Goal: Ask a question

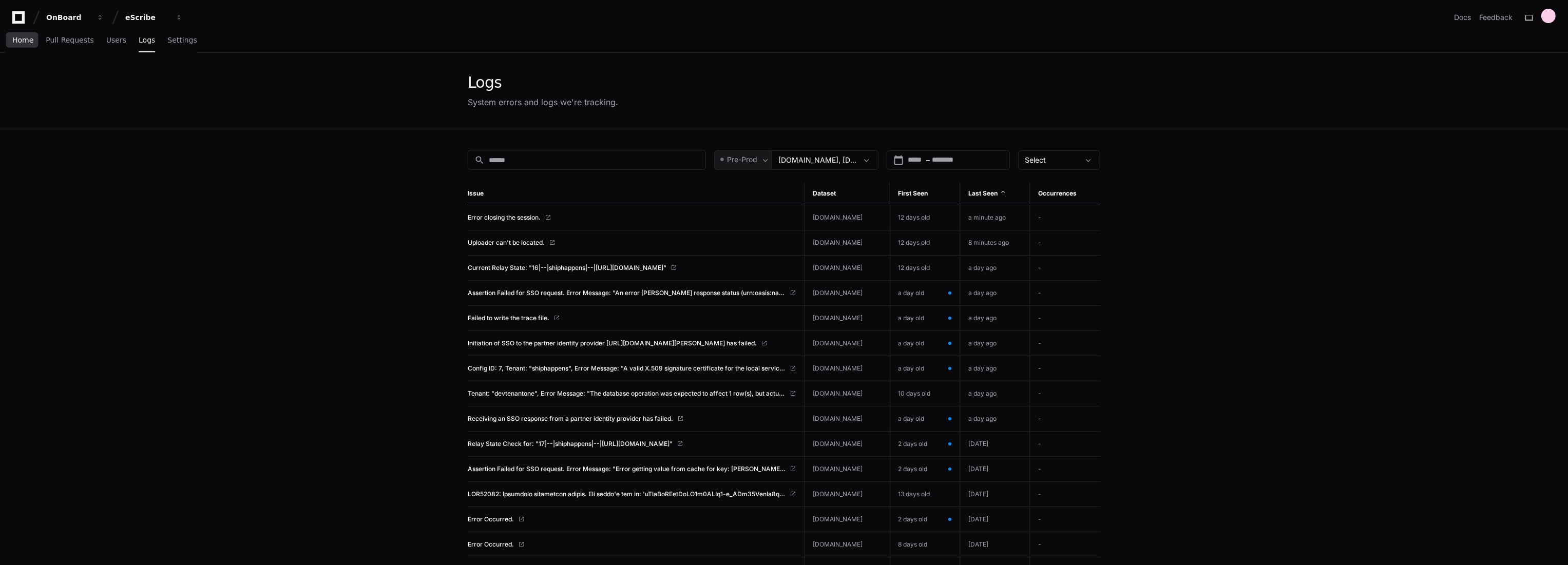
click at [17, 39] on span "Home" at bounding box center [23, 40] width 21 height 6
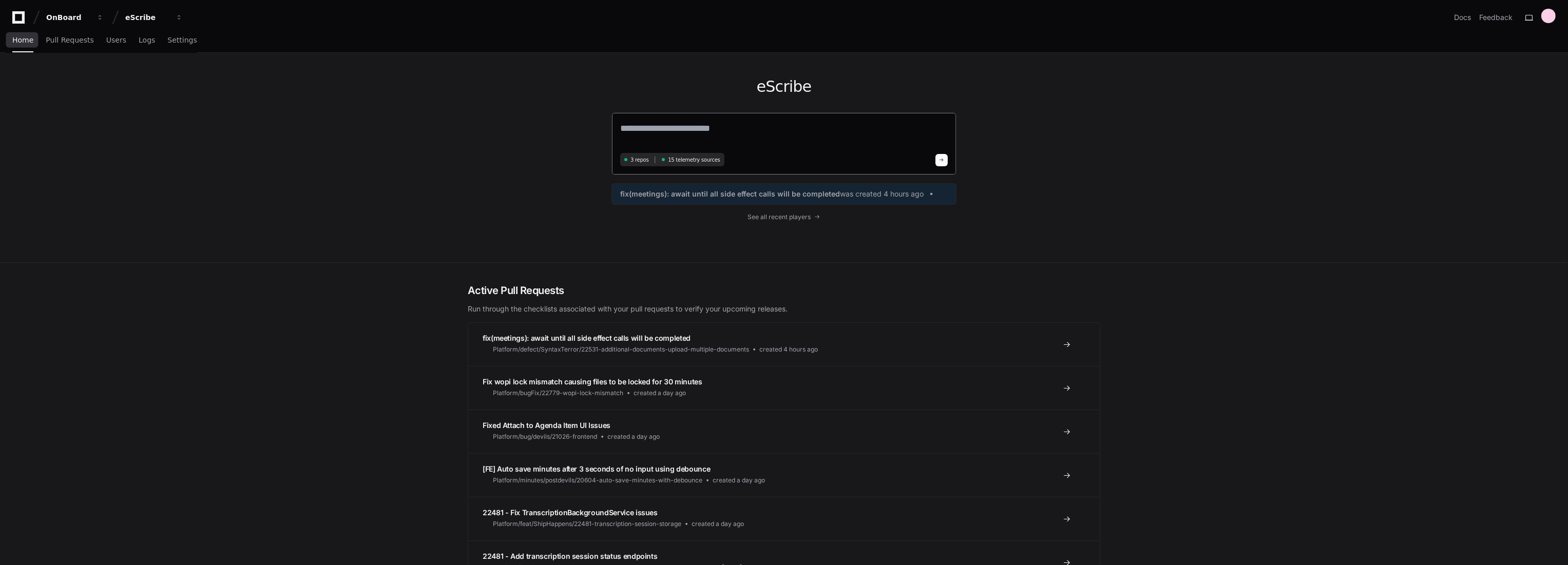
click at [745, 129] on textarea at bounding box center [784, 135] width 328 height 29
type textarea "**********"
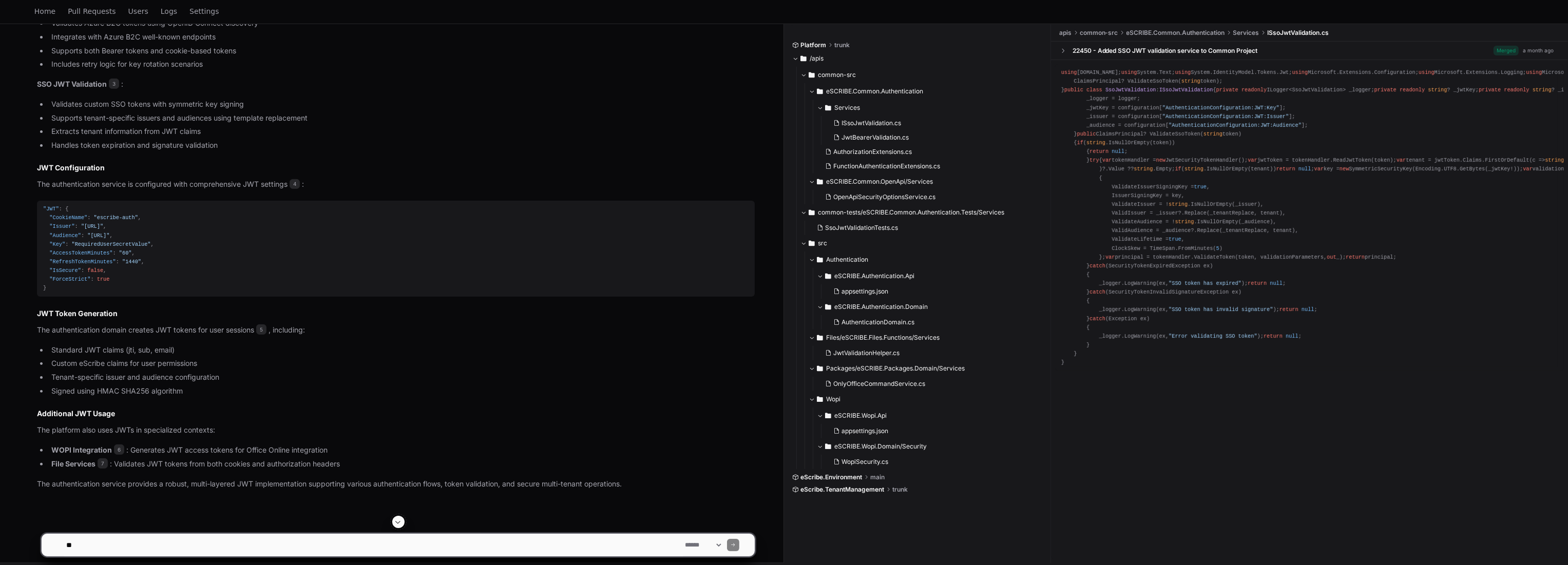
scroll to position [496, 0]
click at [304, 542] on textarea at bounding box center [373, 545] width 619 height 23
click at [443, 435] on article "Yes, the authentication service extensively uses JWTs for authentication and au…" at bounding box center [395, 167] width 718 height 636
drag, startPoint x: 428, startPoint y: 392, endPoint x: 442, endPoint y: 402, distance: 17.2
click at [440, 401] on article "Yes, the authentication service extensively uses JWTs for authentication and au…" at bounding box center [395, 167] width 718 height 636
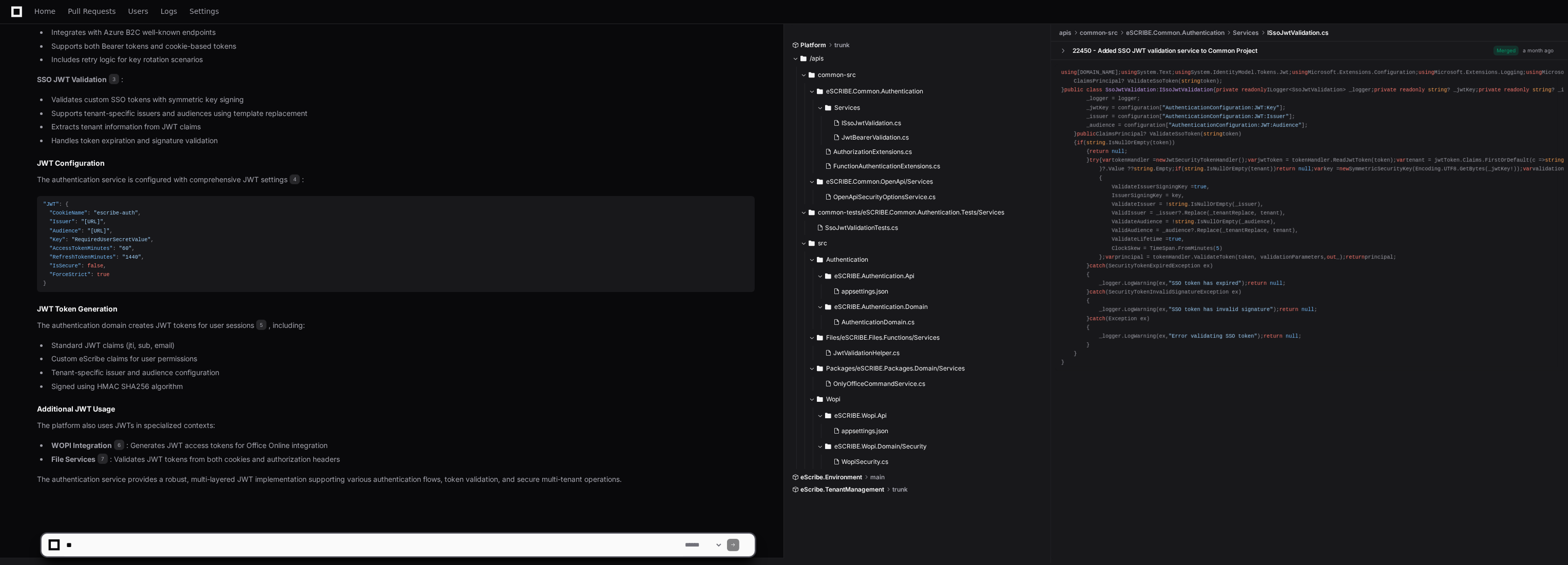
click at [113, 237] on span ""RequiredUserSecretValue"" at bounding box center [111, 240] width 79 height 6
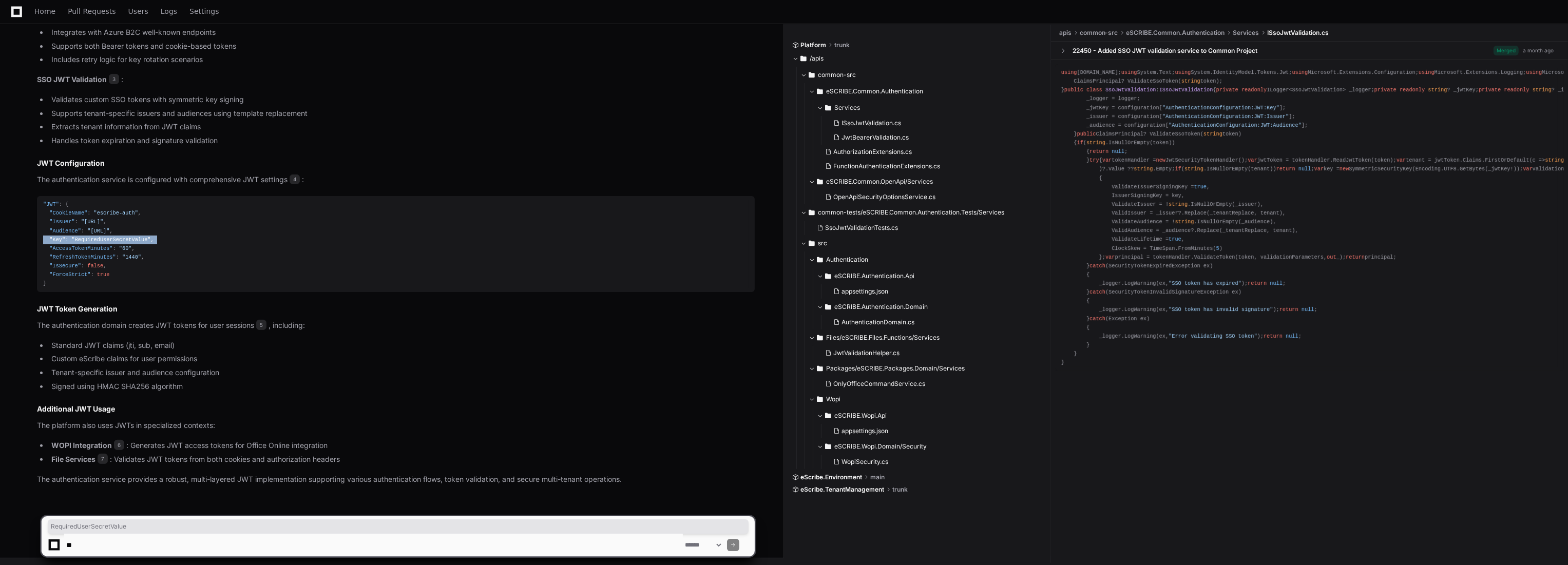
click at [113, 237] on span ""RequiredUserSecretValue"" at bounding box center [111, 240] width 79 height 6
click at [204, 543] on textarea at bounding box center [373, 545] width 619 height 23
type textarea "**********"
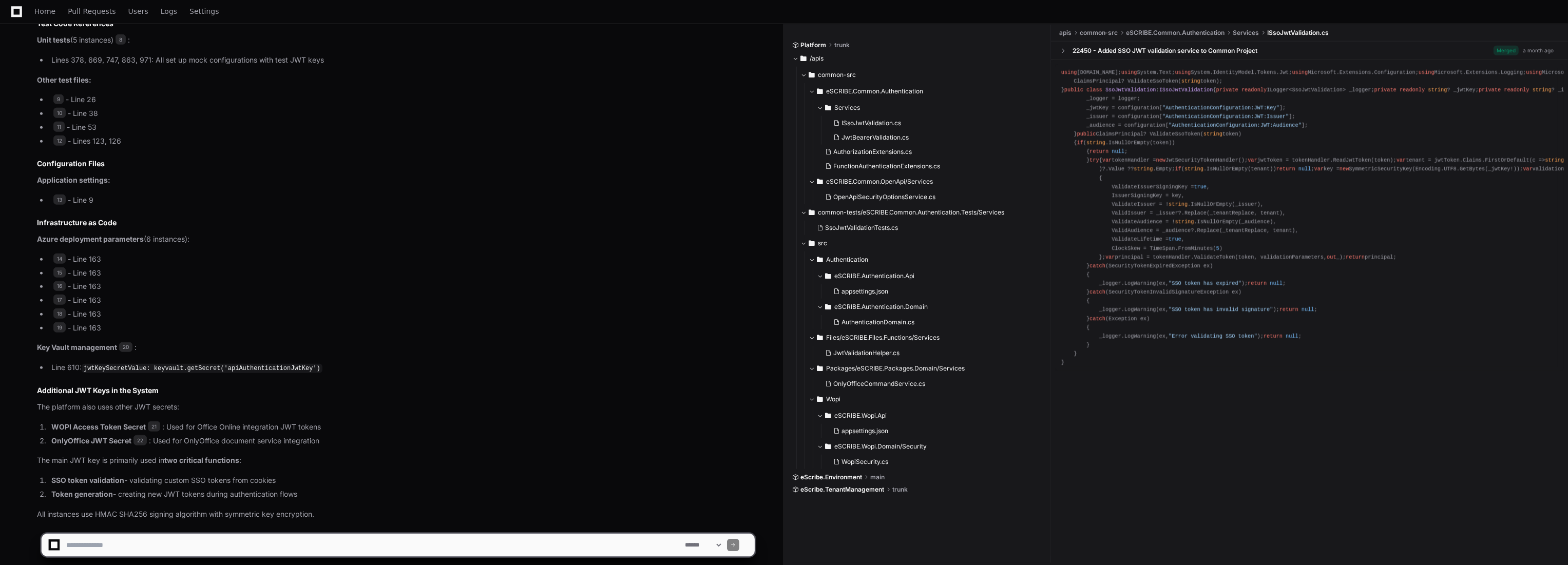
scroll to position [1882, 0]
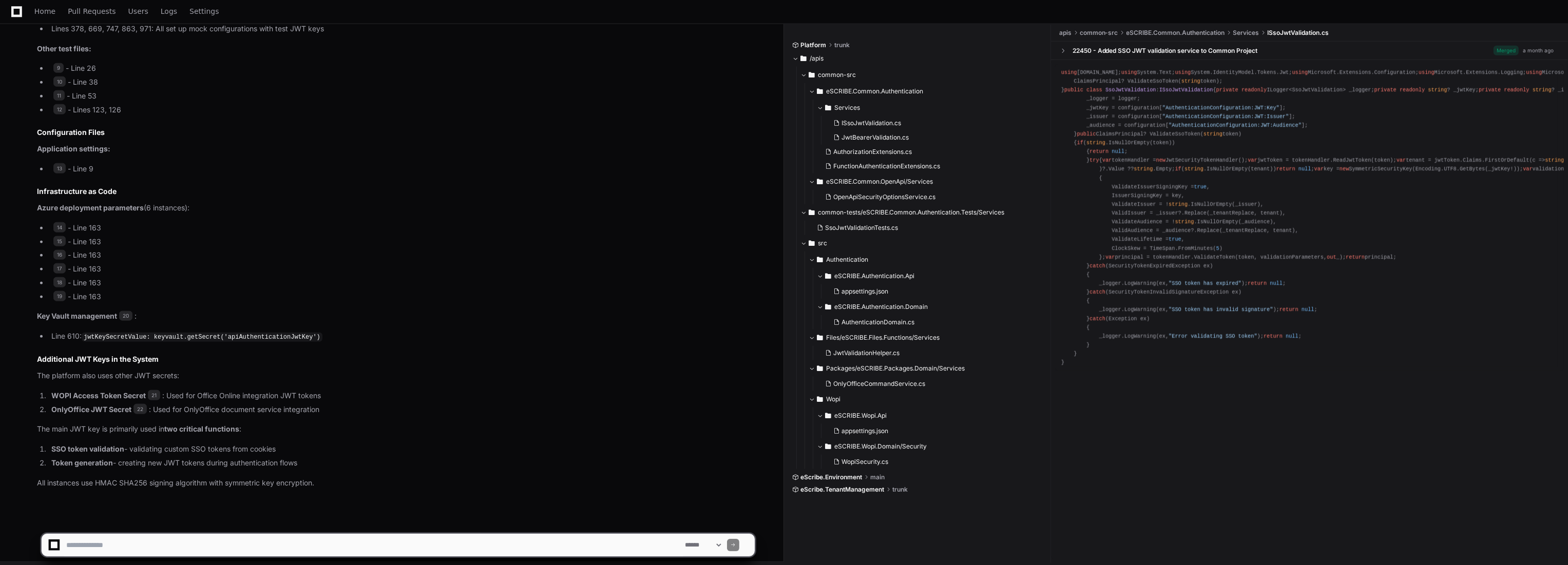
click at [274, 541] on textarea at bounding box center [373, 545] width 619 height 23
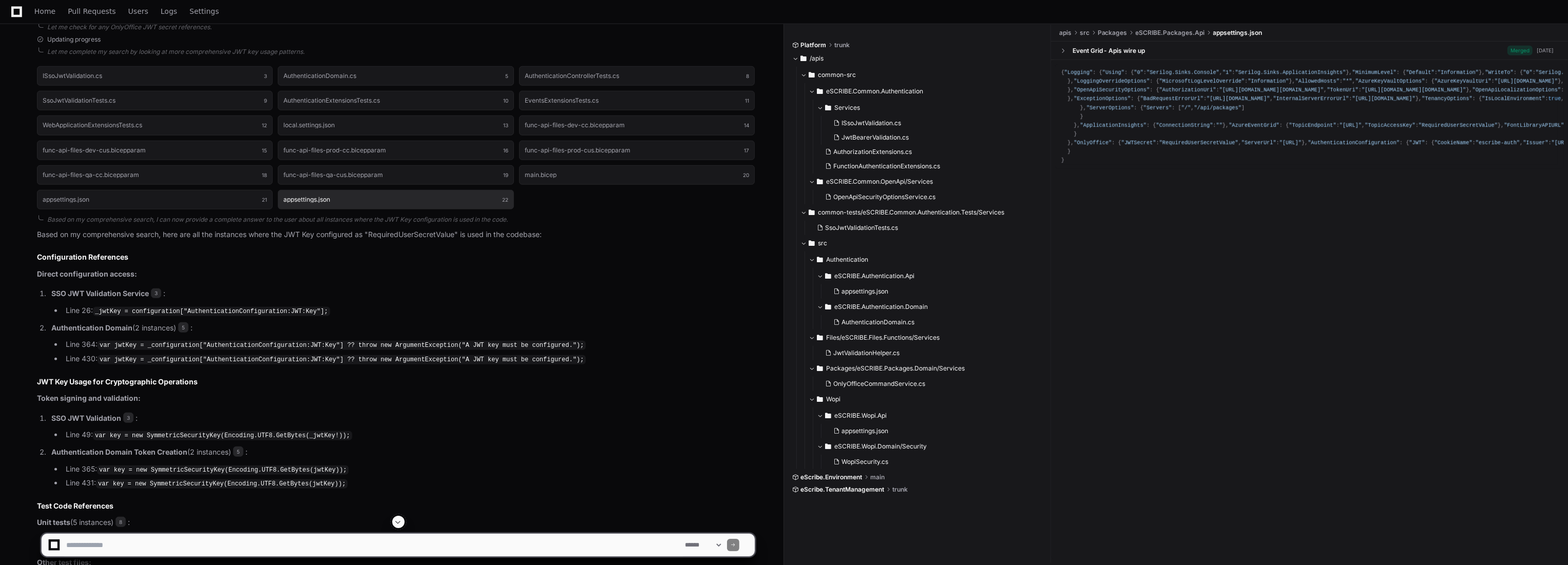
scroll to position [1369, 0]
